Goal: Task Accomplishment & Management: Manage account settings

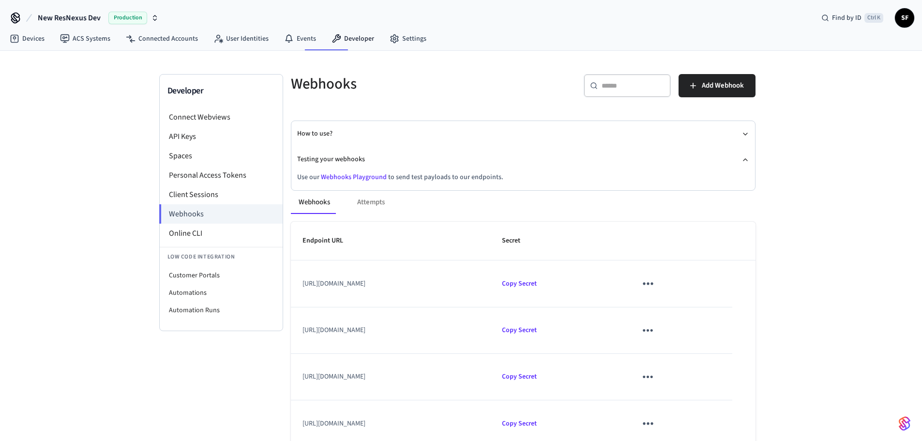
click at [656, 276] on icon "sticky table" at bounding box center [648, 283] width 15 height 15
click at [707, 299] on icon at bounding box center [711, 303] width 8 height 8
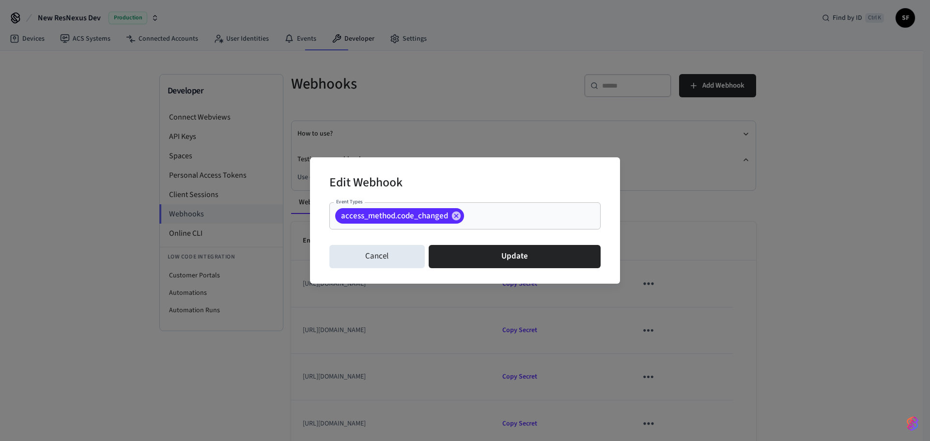
click at [510, 218] on input "Event Types" at bounding box center [517, 216] width 104 height 17
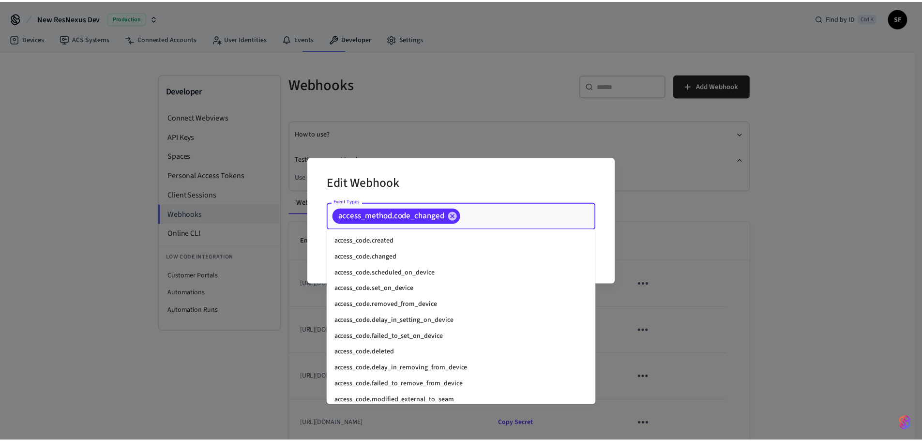
scroll to position [273, 0]
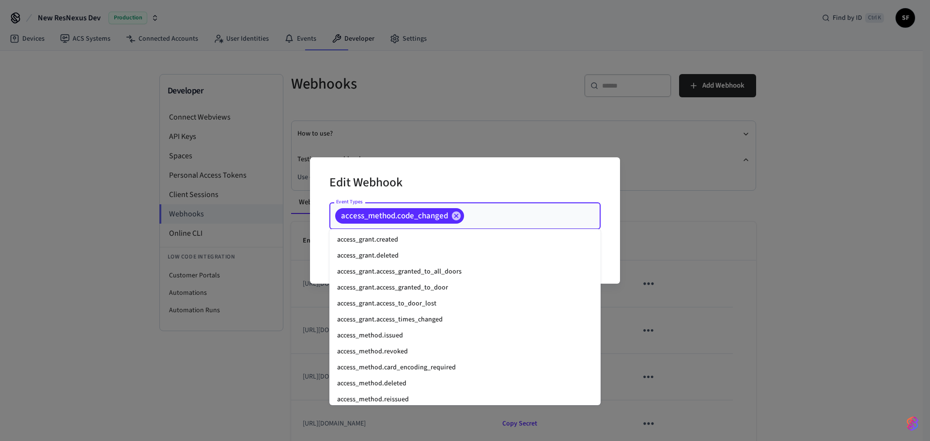
click at [466, 392] on li "access_method.reissued" at bounding box center [464, 400] width 271 height 16
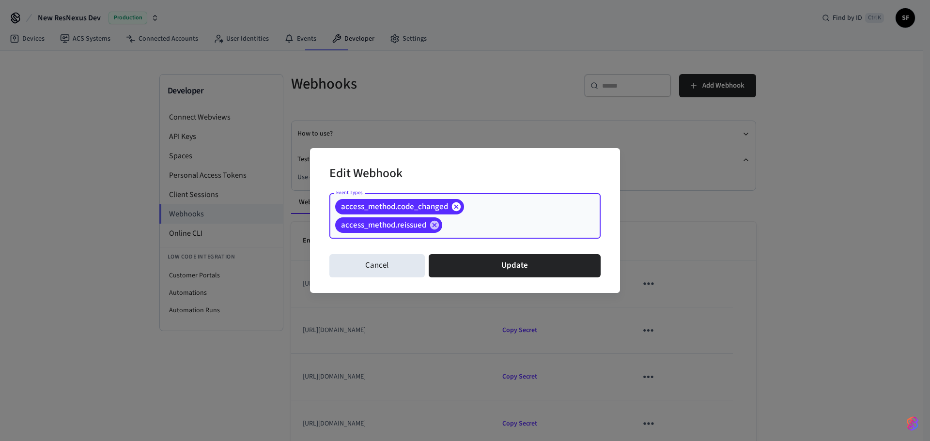
click at [452, 210] on icon at bounding box center [456, 206] width 9 height 9
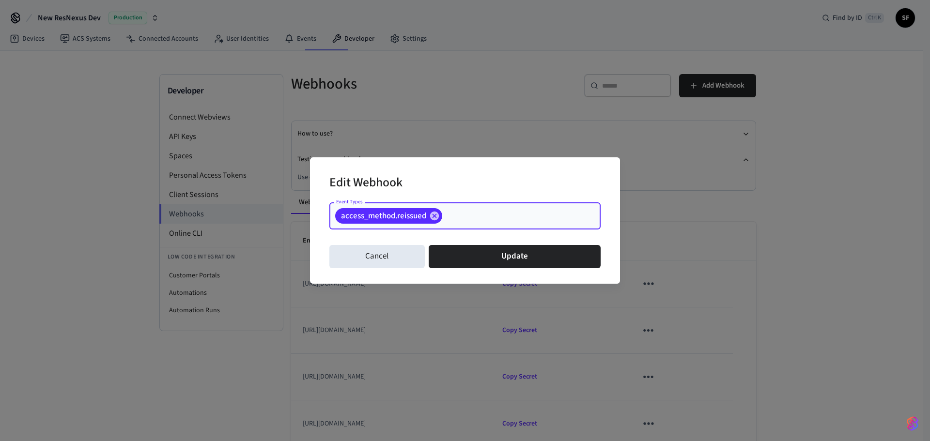
click at [463, 221] on input "Event Types" at bounding box center [506, 216] width 125 height 17
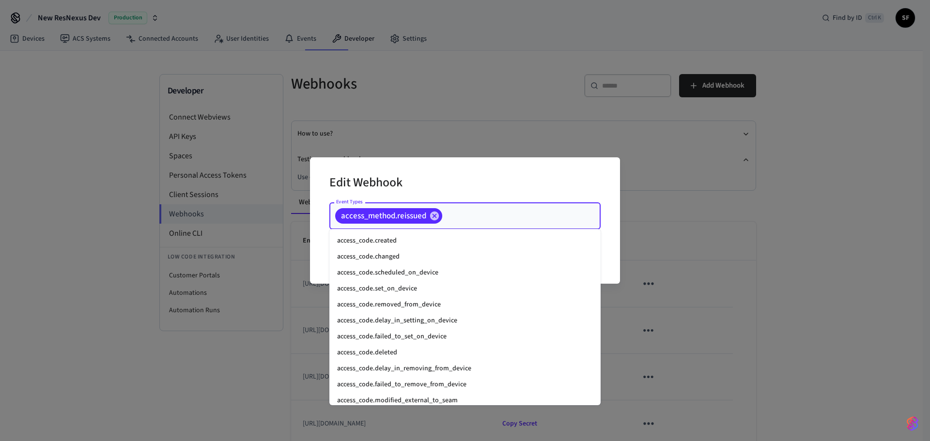
click at [614, 213] on div "Edit Webhook Event Types access_method.reissued Event Types Cancel Update" at bounding box center [465, 220] width 310 height 126
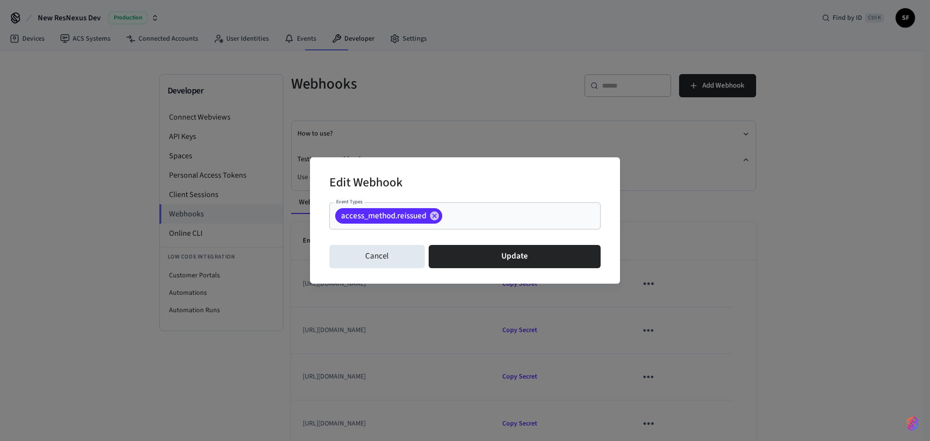
click at [678, 216] on div "Edit Webhook Event Types access_method.reissued Event Types Cancel Update" at bounding box center [465, 220] width 930 height 441
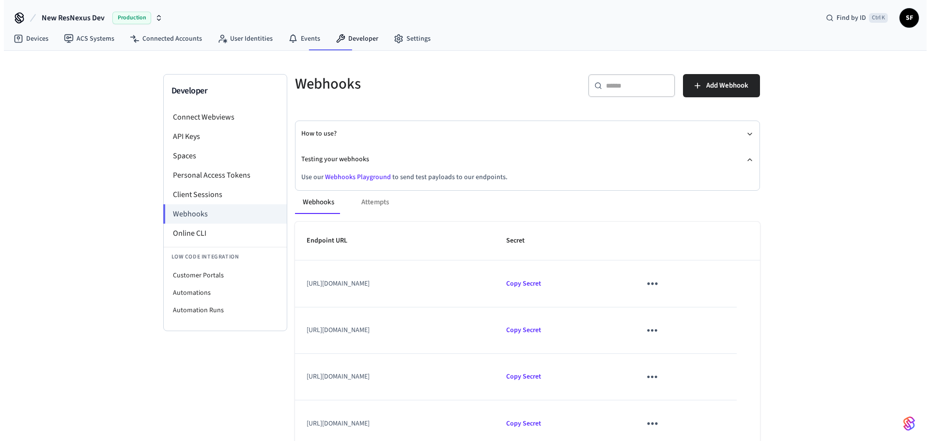
scroll to position [161, 0]
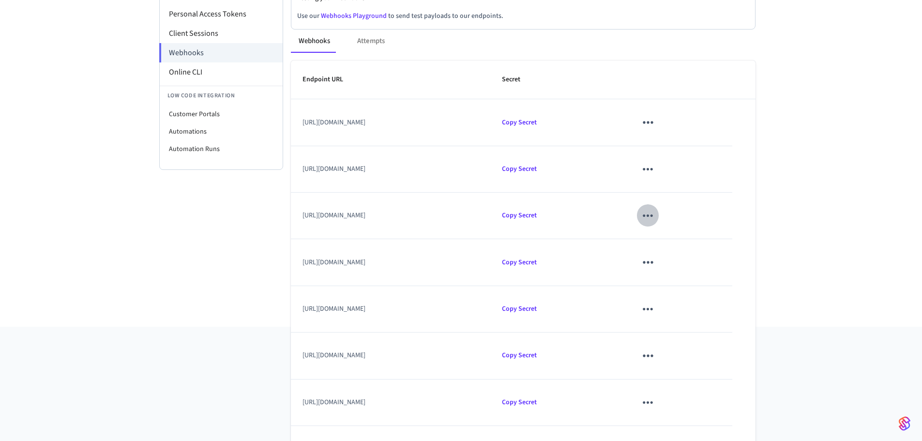
click at [656, 208] on icon "sticky table" at bounding box center [648, 215] width 15 height 15
click at [722, 229] on li "Edit" at bounding box center [722, 233] width 46 height 26
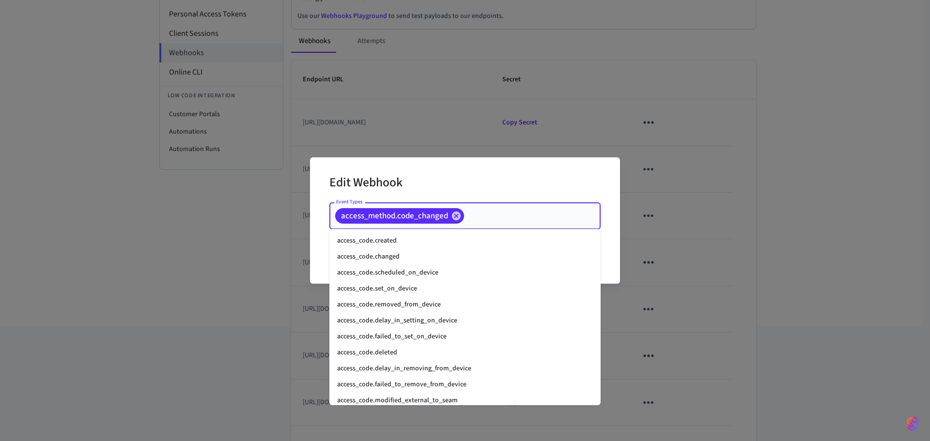
click at [491, 219] on input "Event Types" at bounding box center [517, 216] width 104 height 17
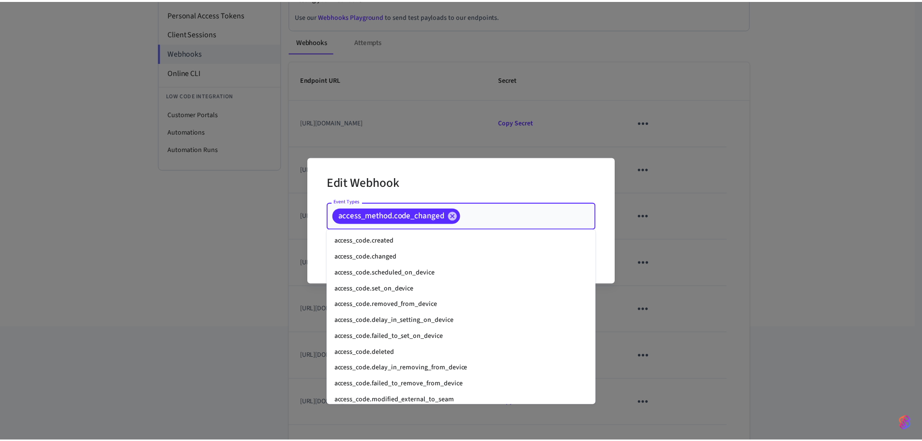
scroll to position [273, 0]
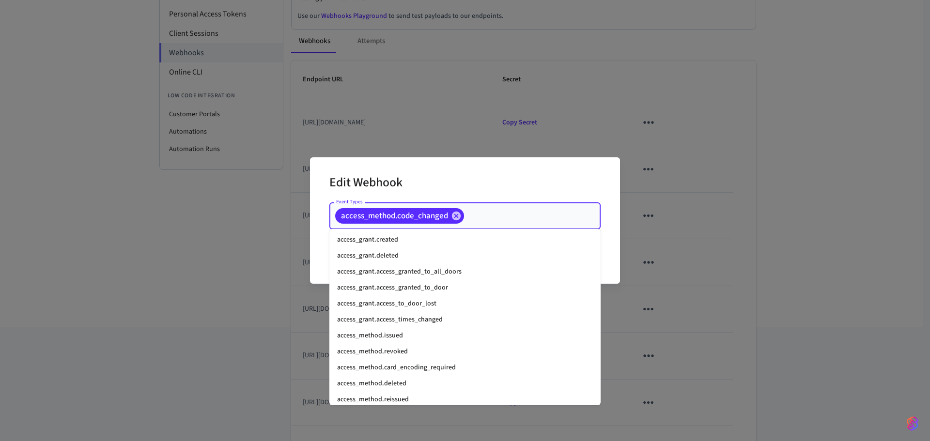
click at [419, 392] on li "access_method.reissued" at bounding box center [464, 400] width 271 height 16
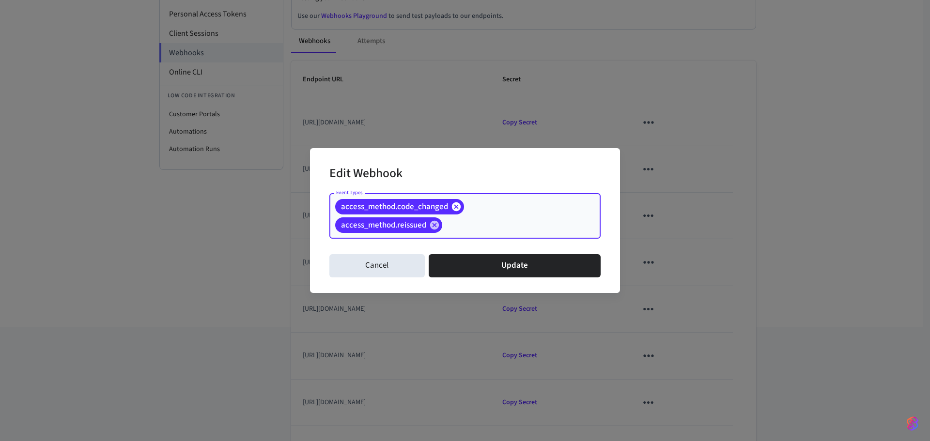
click at [452, 209] on icon at bounding box center [456, 206] width 9 height 9
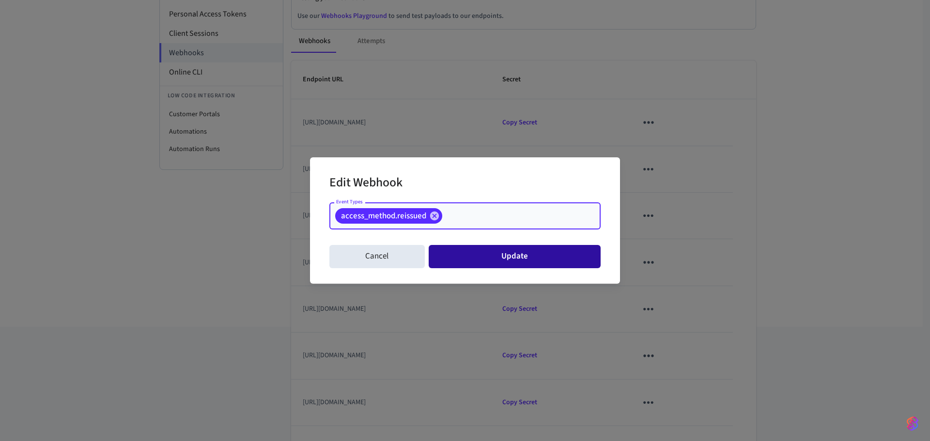
click at [486, 257] on button "Update" at bounding box center [515, 256] width 172 height 23
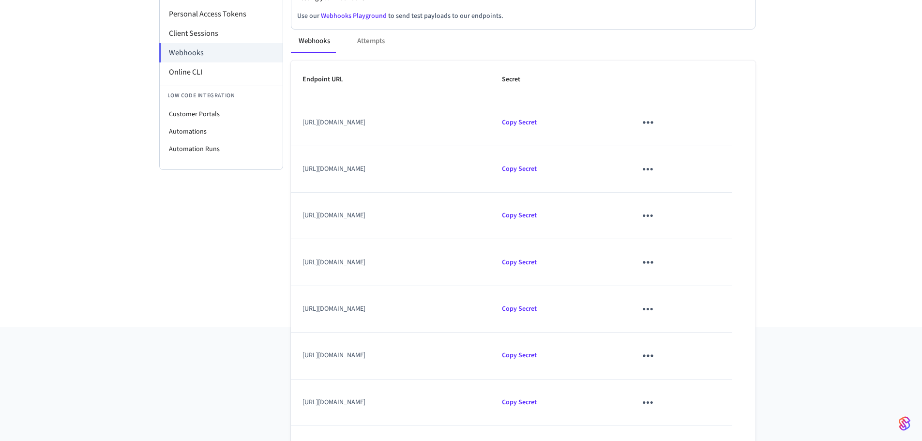
click at [828, 239] on div "Developer Connect Webviews API Keys Spaces Personal Access Tokens Client Sessio…" at bounding box center [461, 108] width 922 height 437
click at [905, 81] on div "Developer Connect Webviews API Keys Spaces Personal Access Tokens Client Sessio…" at bounding box center [461, 108] width 922 height 437
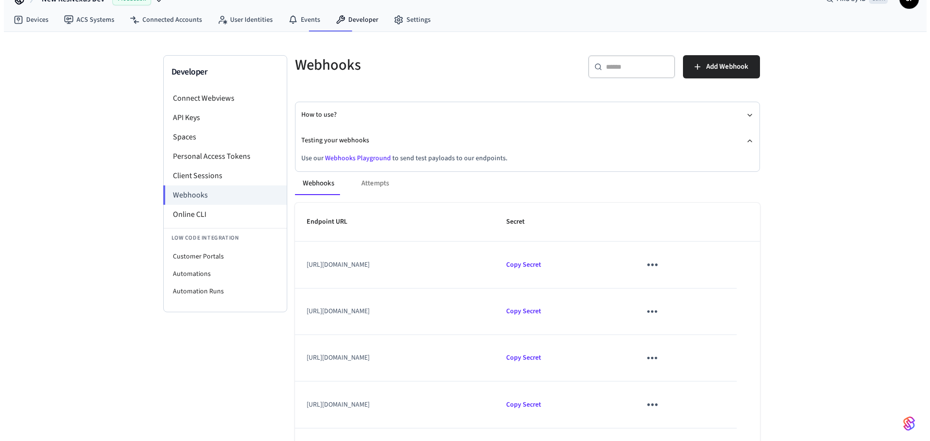
scroll to position [0, 0]
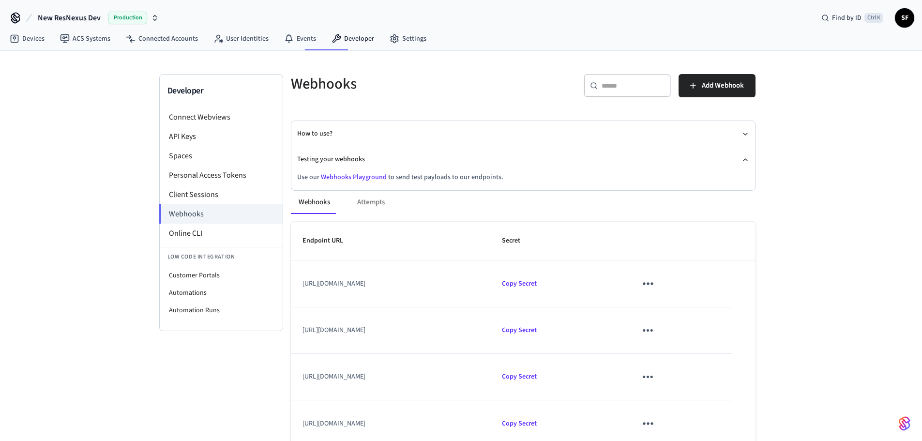
click at [656, 276] on icon "sticky table" at bounding box center [648, 283] width 15 height 15
click at [725, 303] on li "Edit" at bounding box center [722, 303] width 46 height 26
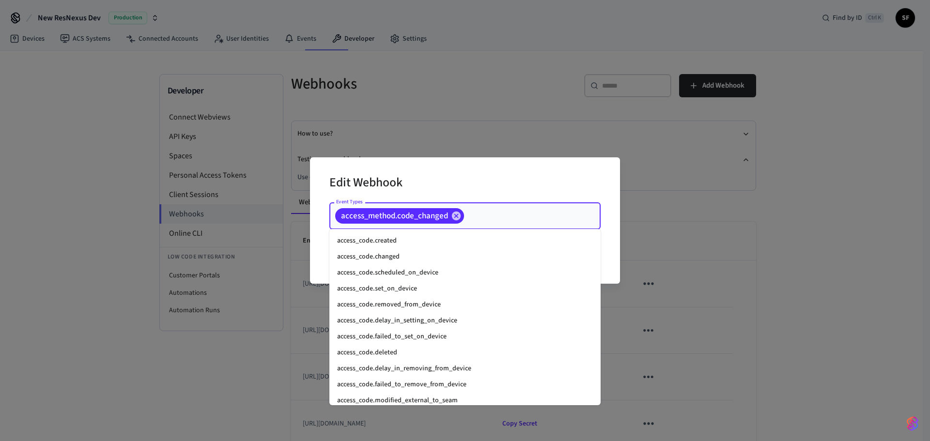
click at [476, 218] on input "Event Types" at bounding box center [517, 216] width 104 height 17
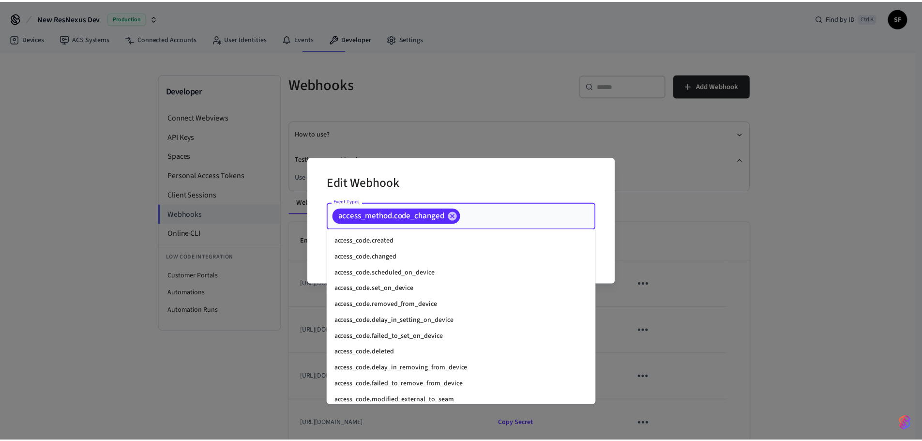
scroll to position [273, 0]
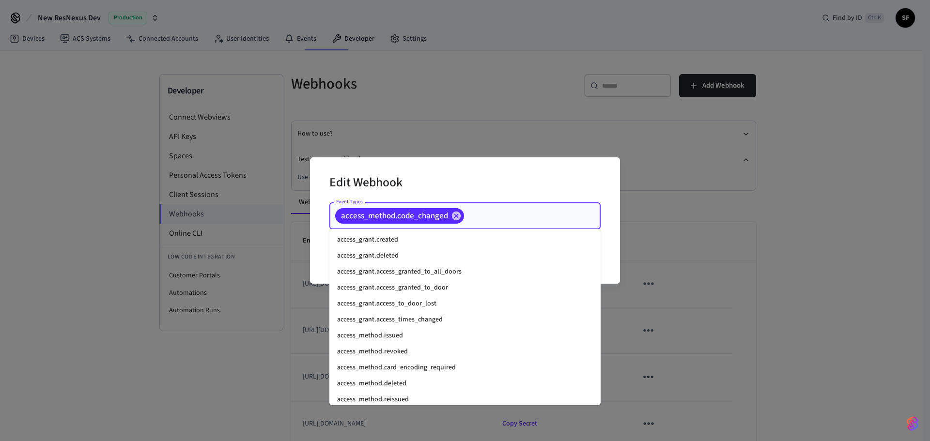
click at [408, 392] on li "access_method.reissued" at bounding box center [464, 400] width 271 height 16
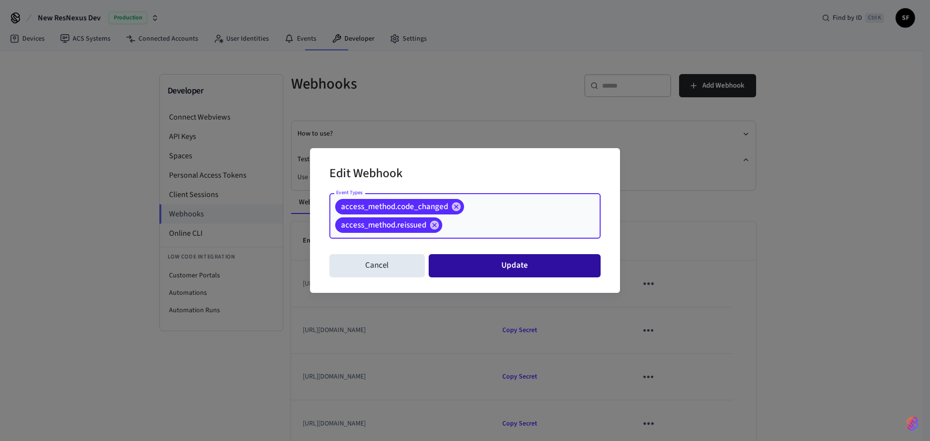
click at [483, 272] on button "Update" at bounding box center [515, 265] width 172 height 23
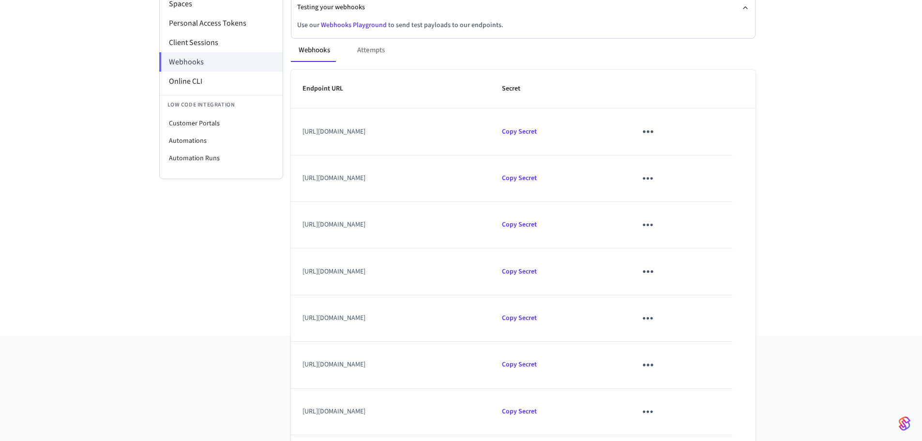
scroll to position [161, 0]
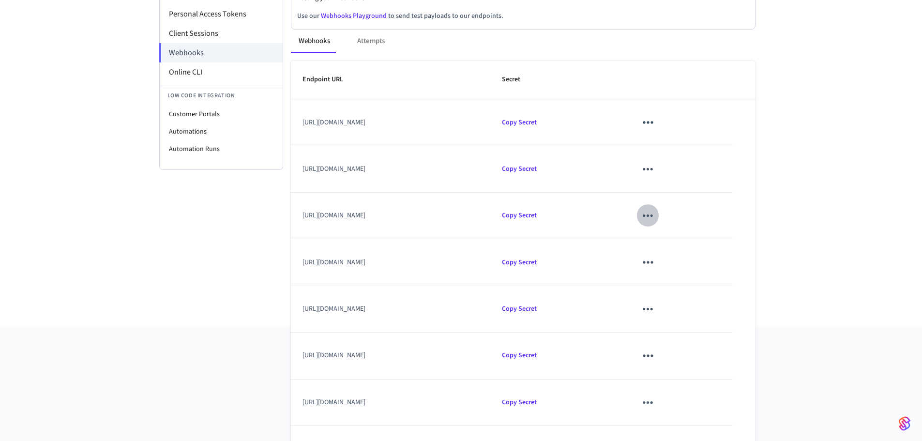
click at [656, 209] on icon "sticky table" at bounding box center [648, 215] width 15 height 15
click at [723, 230] on li "Edit" at bounding box center [722, 233] width 46 height 26
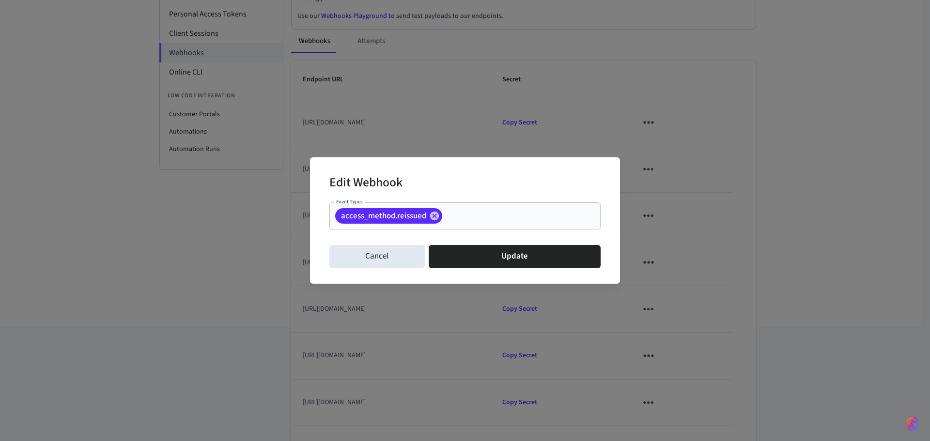
click at [576, 123] on div "Edit Webhook Event Types access_method.reissued Event Types Cancel Update" at bounding box center [465, 220] width 930 height 441
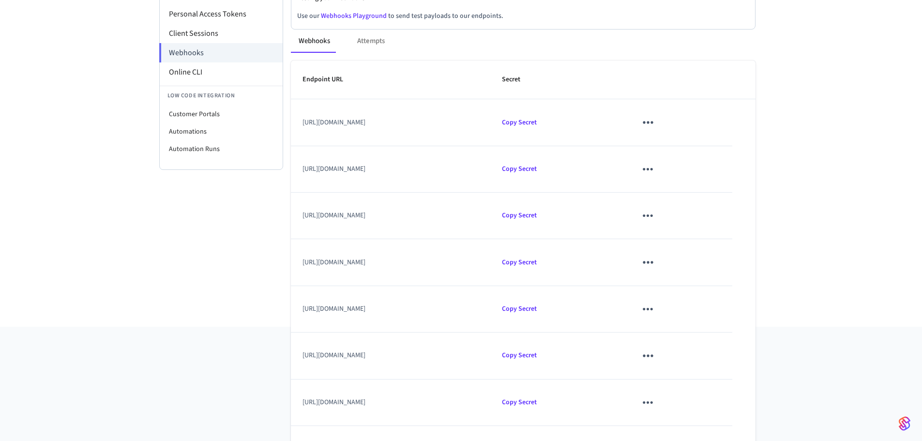
click at [656, 115] on icon "sticky table" at bounding box center [648, 122] width 15 height 15
click at [722, 127] on div "Edit Delete" at bounding box center [722, 154] width 61 height 67
click at [723, 142] on li "Edit" at bounding box center [722, 142] width 46 height 26
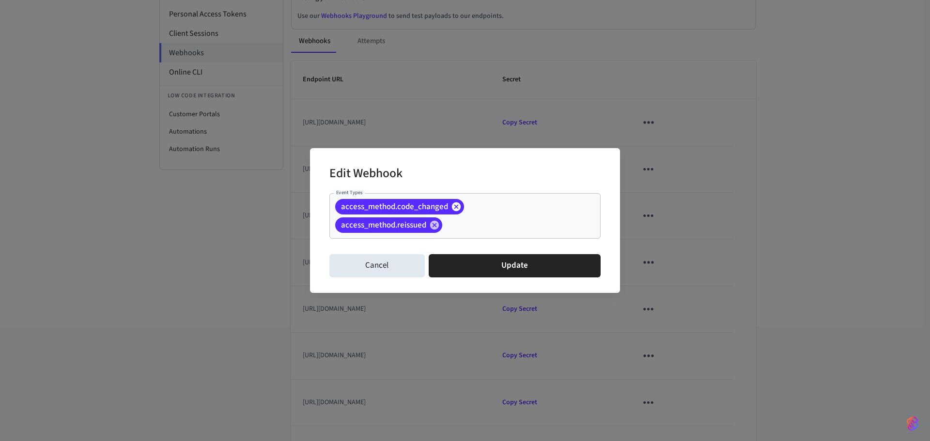
click at [451, 209] on icon at bounding box center [456, 206] width 11 height 11
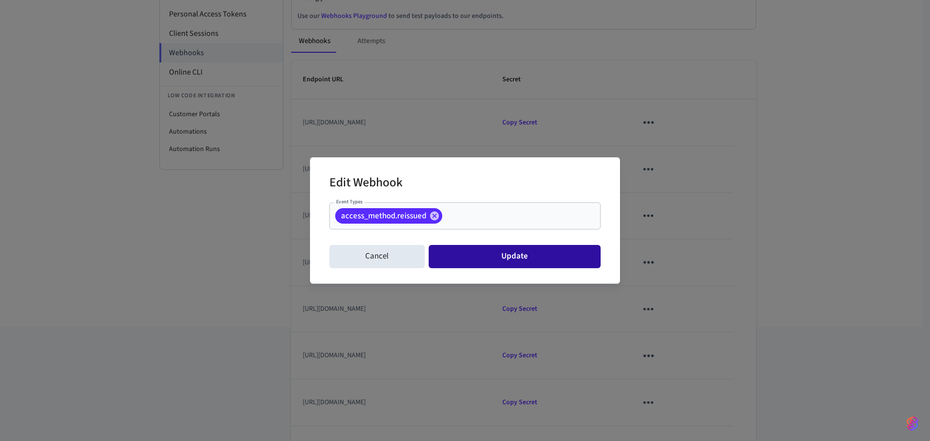
click at [484, 262] on button "Update" at bounding box center [515, 256] width 172 height 23
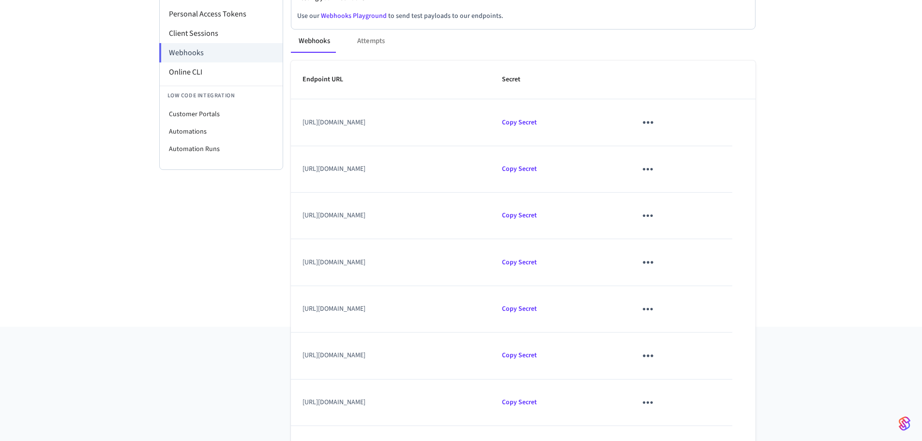
click at [918, 236] on div "Developer Connect Webviews API Keys Spaces Personal Access Tokens Client Sessio…" at bounding box center [461, 108] width 922 height 437
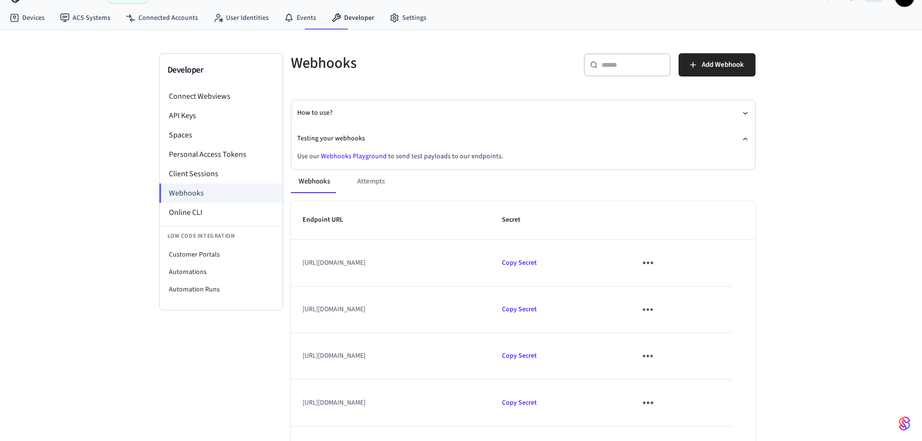
scroll to position [0, 0]
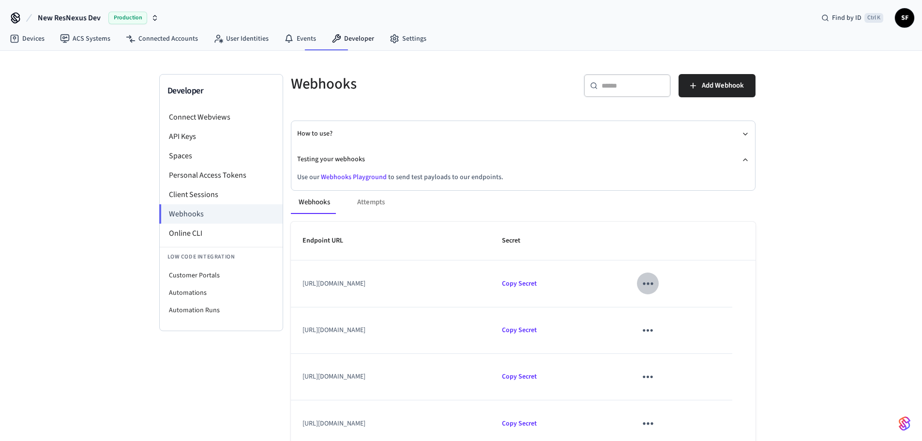
click at [656, 276] on icon "sticky table" at bounding box center [648, 283] width 15 height 15
click at [710, 303] on icon at bounding box center [711, 303] width 6 height 6
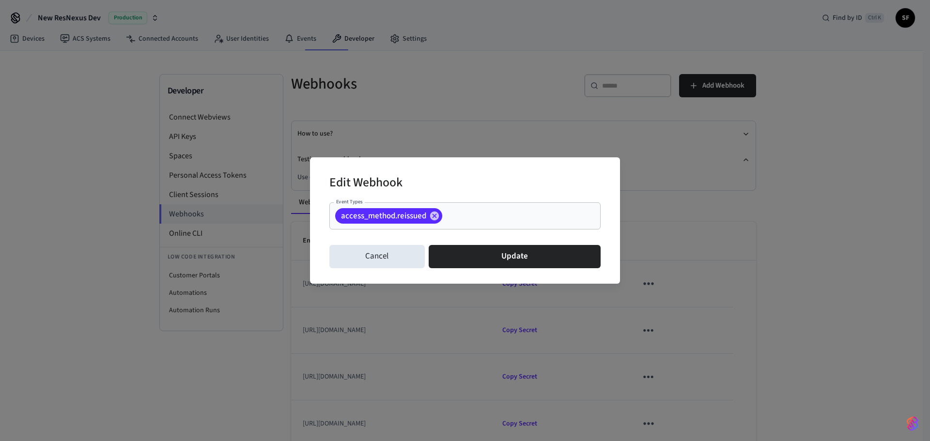
click at [665, 210] on div "Edit Webhook Event Types access_method.reissued Event Types Cancel Update" at bounding box center [465, 220] width 930 height 441
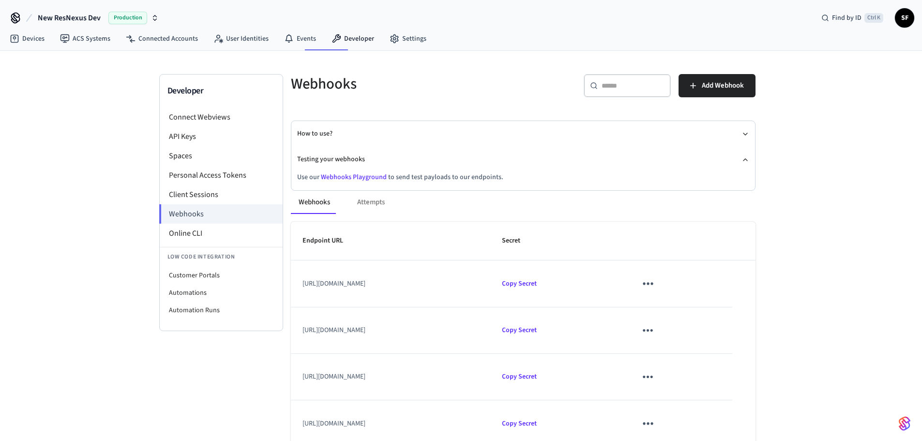
click at [656, 276] on icon "sticky table" at bounding box center [648, 283] width 15 height 15
click at [717, 328] on li "Delete" at bounding box center [722, 329] width 46 height 26
click at [656, 324] on icon "sticky table" at bounding box center [648, 330] width 15 height 15
click at [715, 371] on li "Delete" at bounding box center [722, 375] width 46 height 26
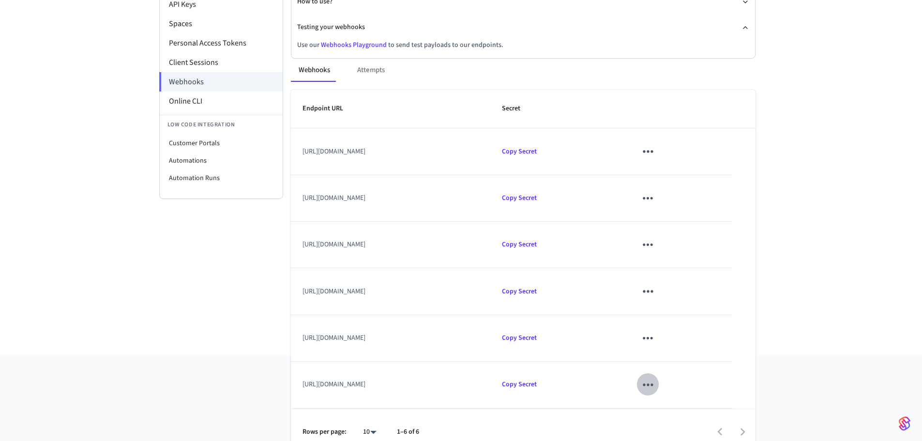
click at [656, 377] on icon "sticky table" at bounding box center [648, 384] width 15 height 15
click at [712, 390] on icon at bounding box center [711, 388] width 8 height 8
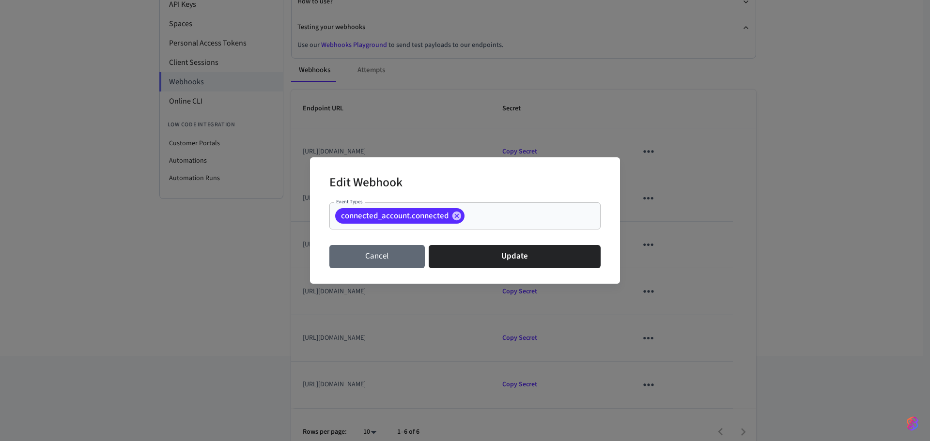
click at [392, 260] on button "Cancel" at bounding box center [376, 256] width 95 height 23
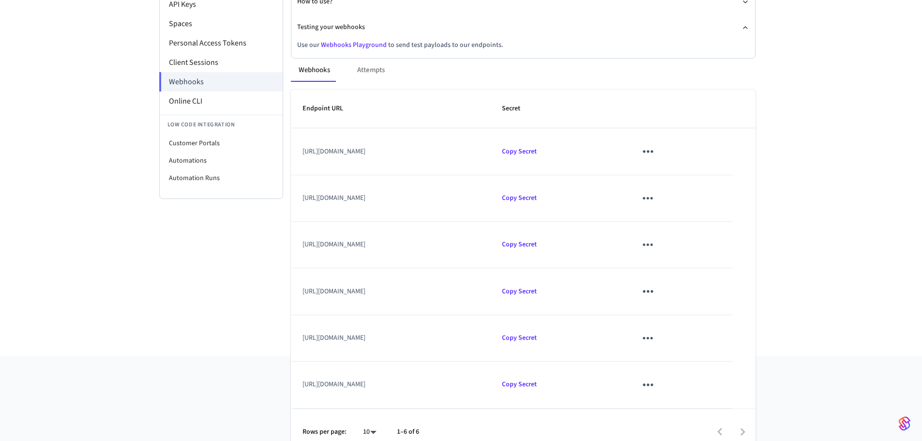
click at [656, 331] on icon "sticky table" at bounding box center [648, 338] width 15 height 15
click at [710, 354] on icon at bounding box center [711, 354] width 8 height 8
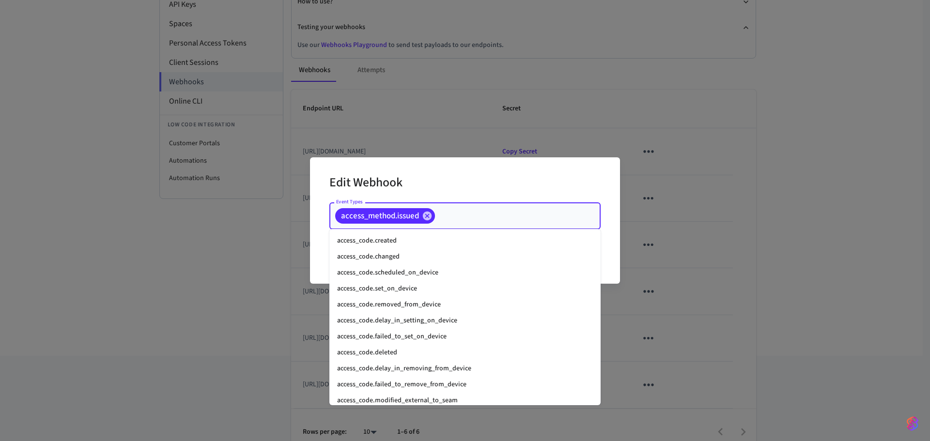
click at [459, 219] on input "Event Types" at bounding box center [502, 216] width 133 height 17
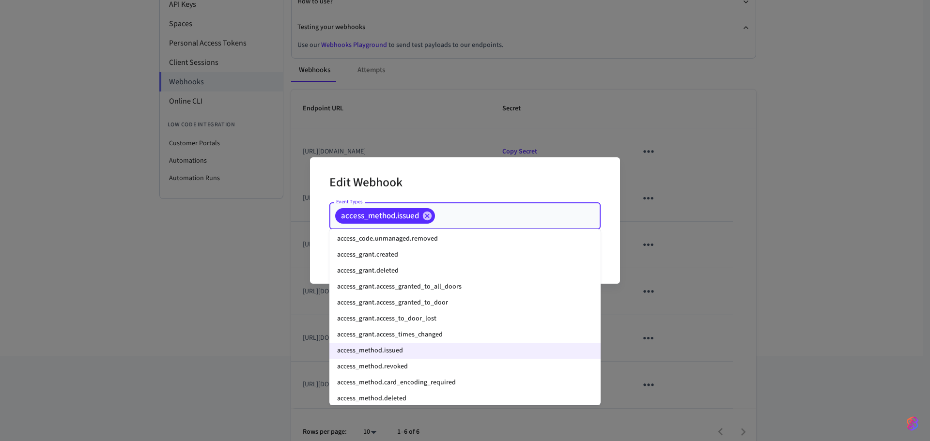
scroll to position [273, 0]
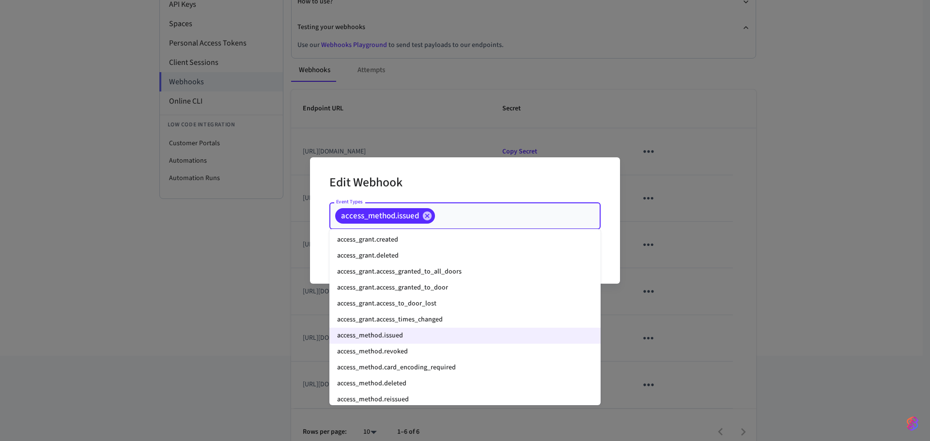
click at [415, 392] on li "access_method.reissued" at bounding box center [464, 400] width 271 height 16
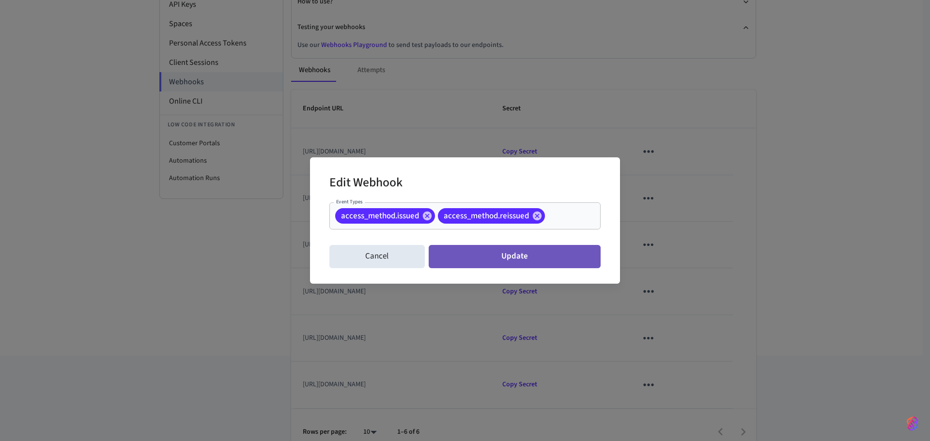
click at [494, 262] on button "Update" at bounding box center [515, 256] width 172 height 23
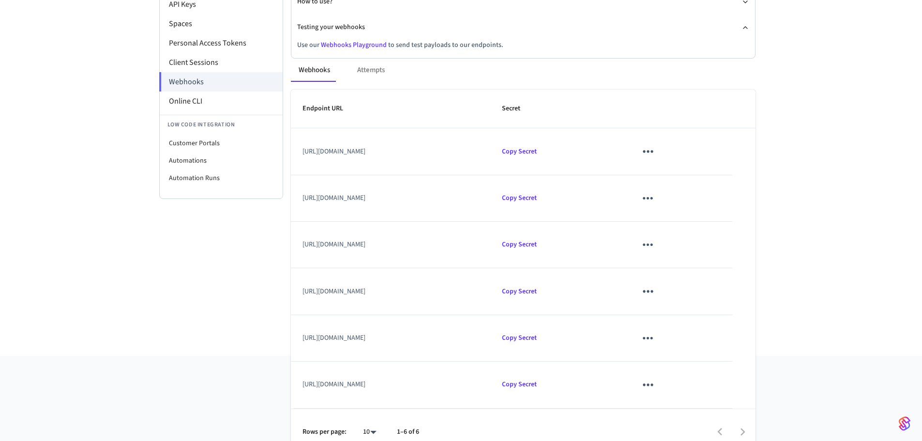
click at [654, 291] on icon "sticky table" at bounding box center [649, 292] width 10 height 2
click at [739, 304] on li "Edit" at bounding box center [725, 302] width 46 height 26
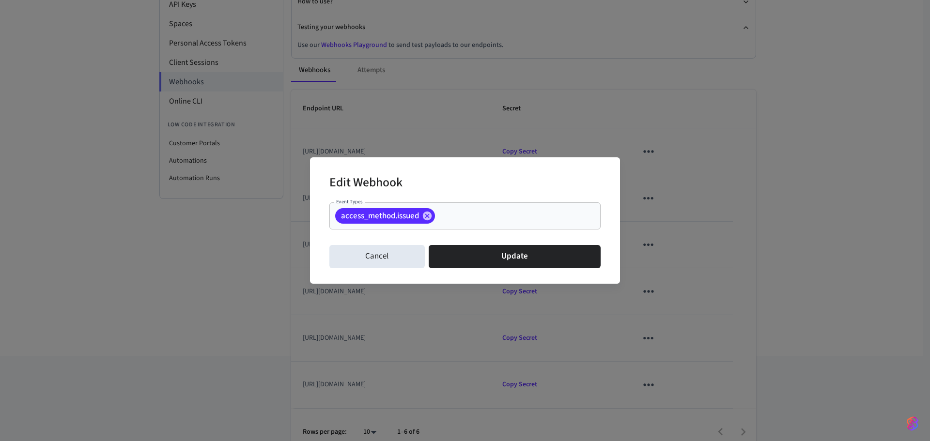
click at [506, 215] on input "Event Types" at bounding box center [502, 216] width 133 height 17
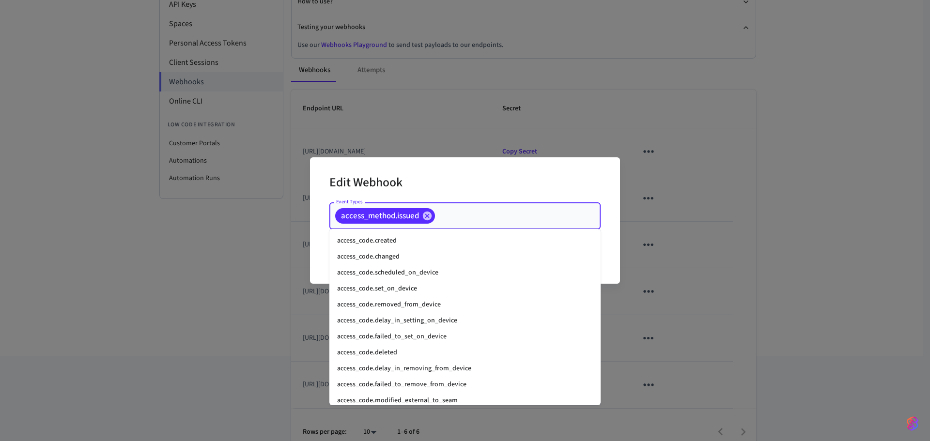
scroll to position [196, 0]
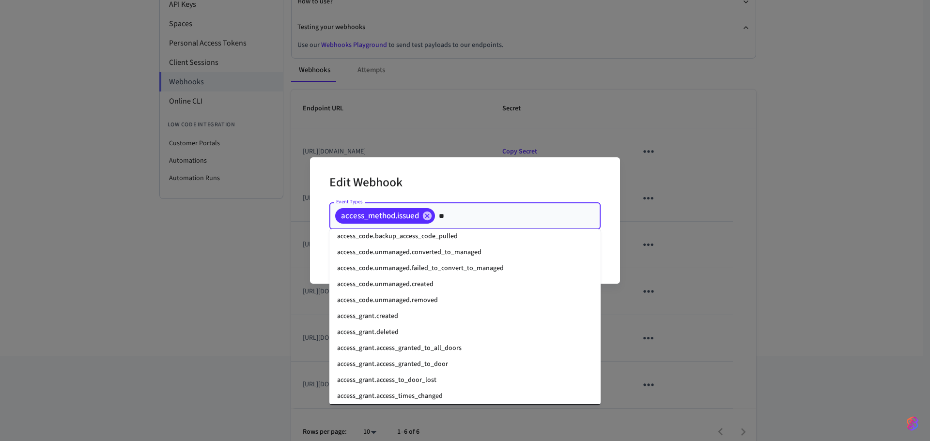
type input "*"
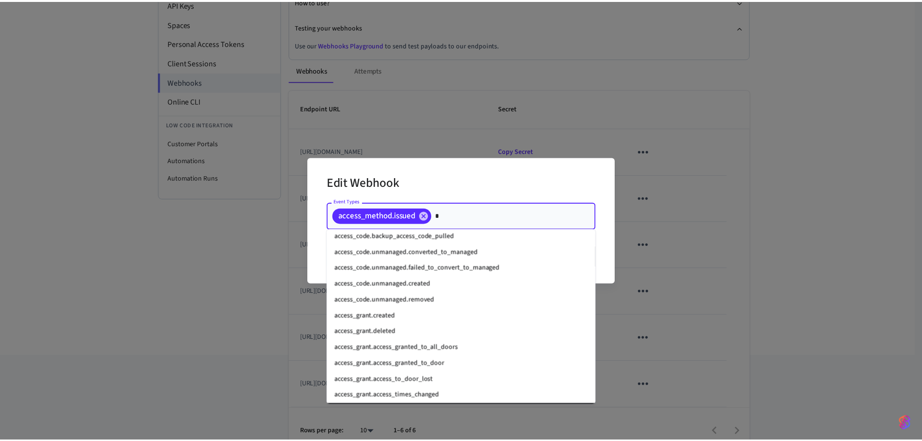
scroll to position [0, 0]
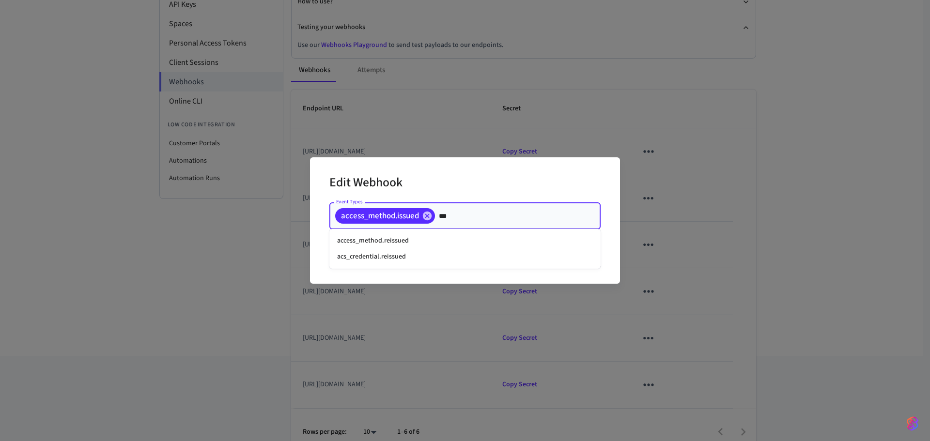
type input "****"
click at [435, 238] on li "access_method.reissued" at bounding box center [464, 241] width 271 height 16
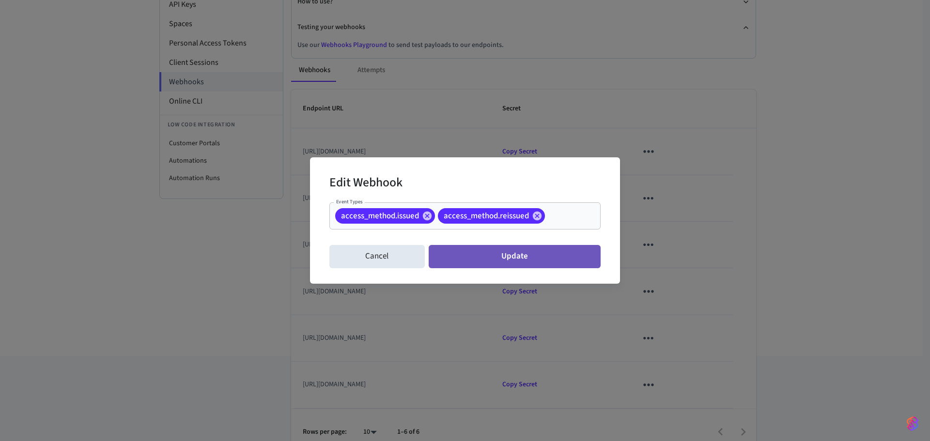
click at [511, 259] on button "Update" at bounding box center [515, 256] width 172 height 23
